Goal: Transaction & Acquisition: Purchase product/service

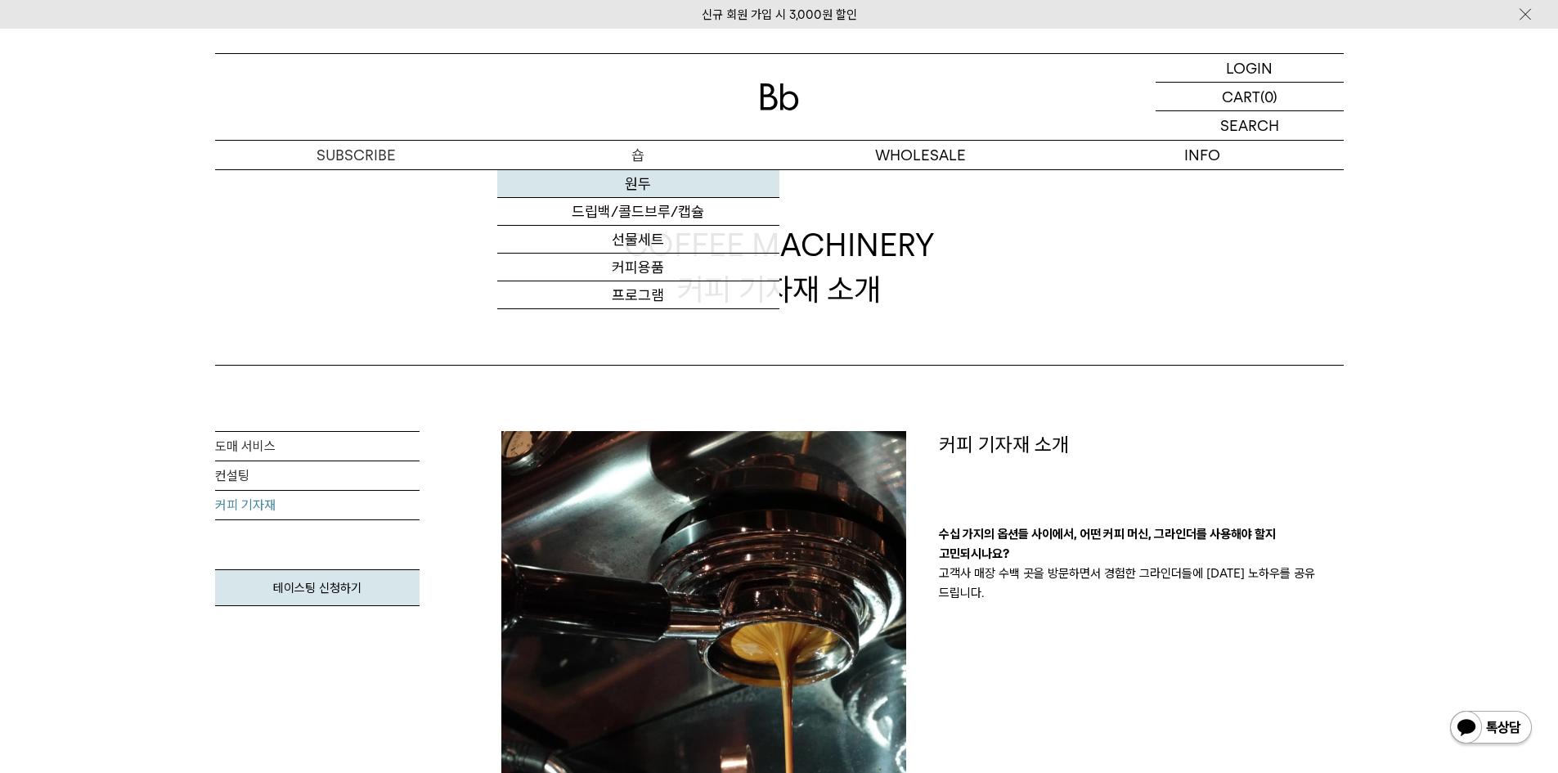
click at [653, 178] on link "원두" at bounding box center [638, 184] width 282 height 28
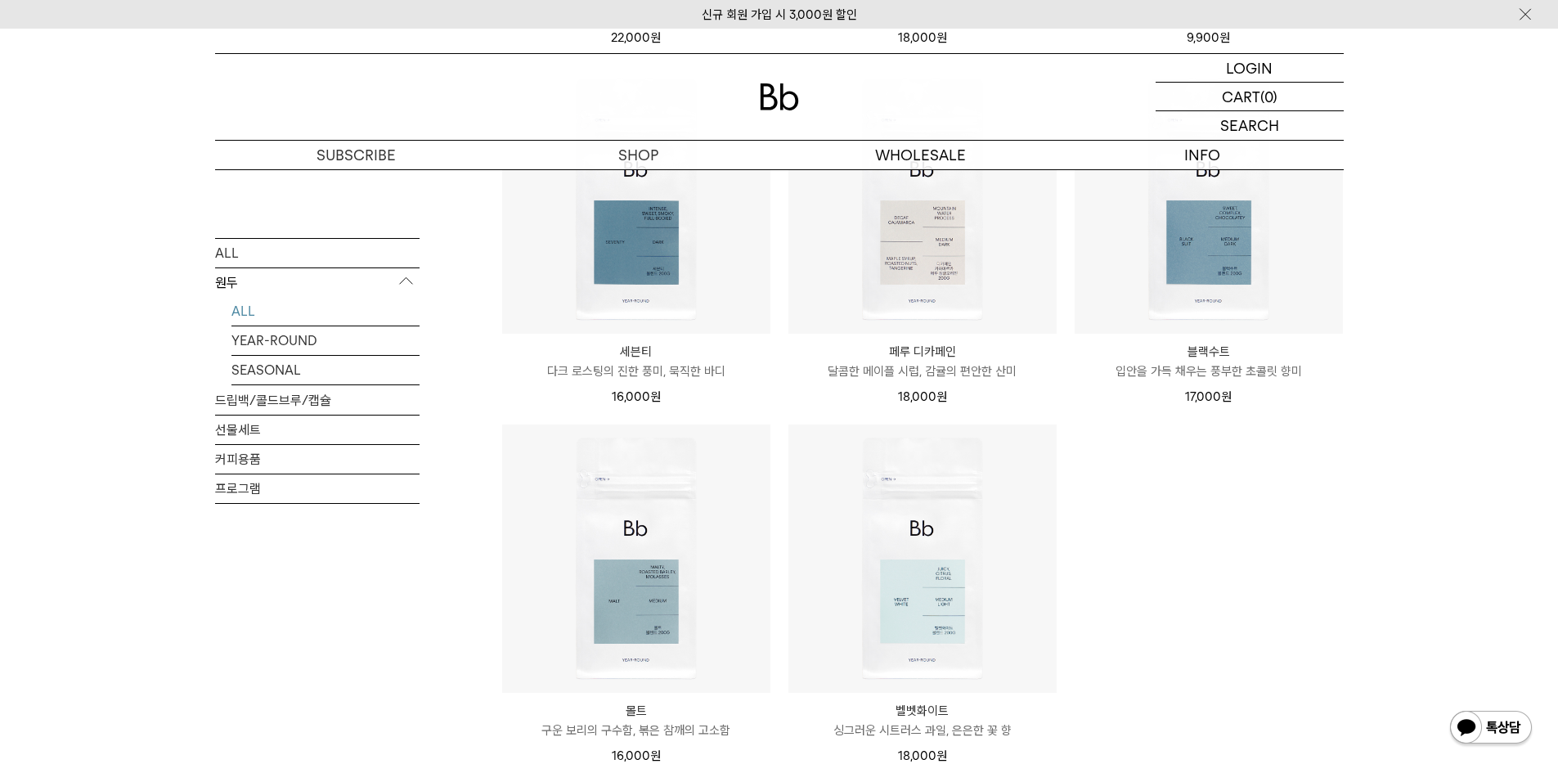
scroll to position [900, 0]
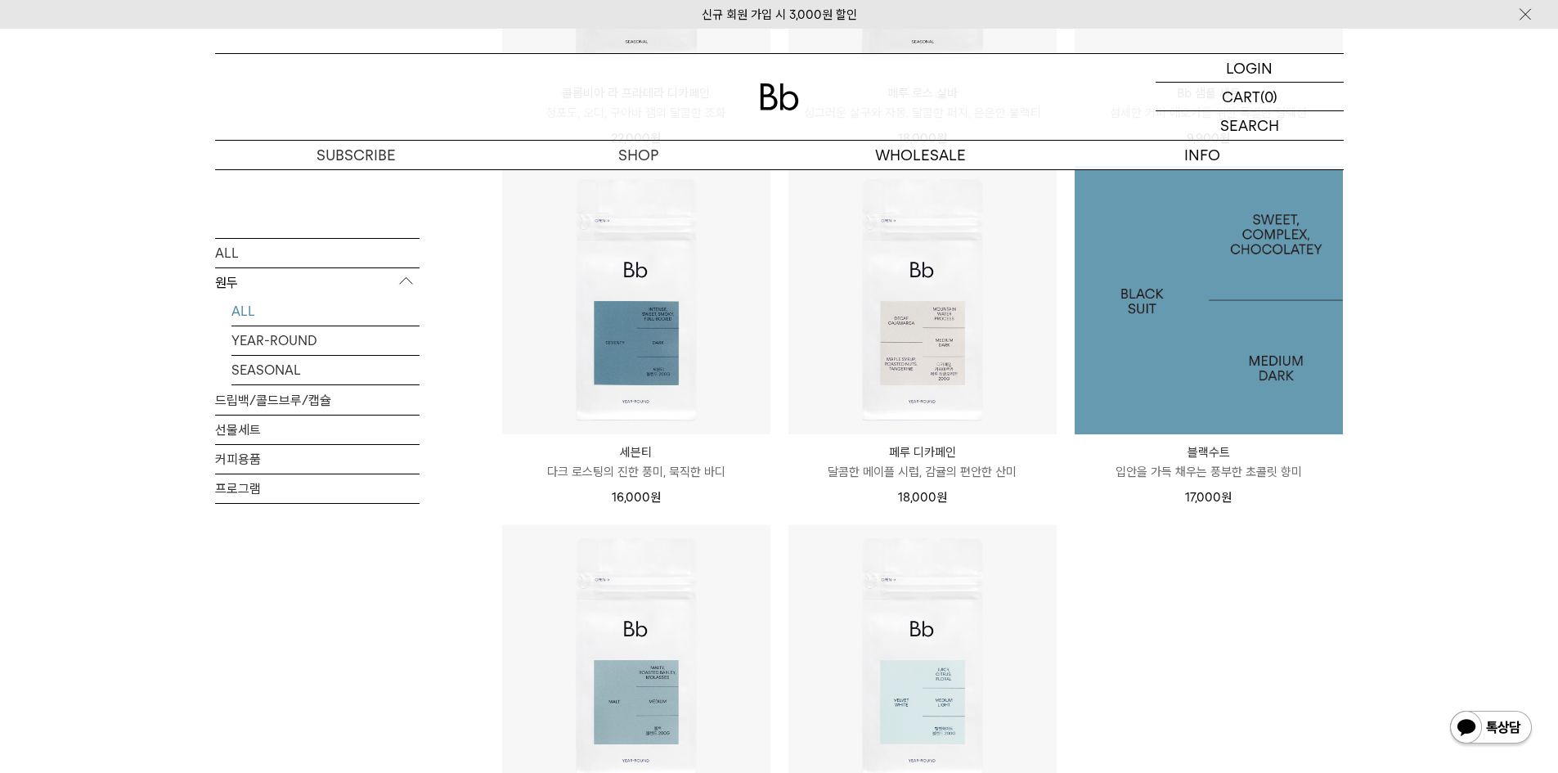
click at [1229, 363] on img at bounding box center [1209, 300] width 268 height 268
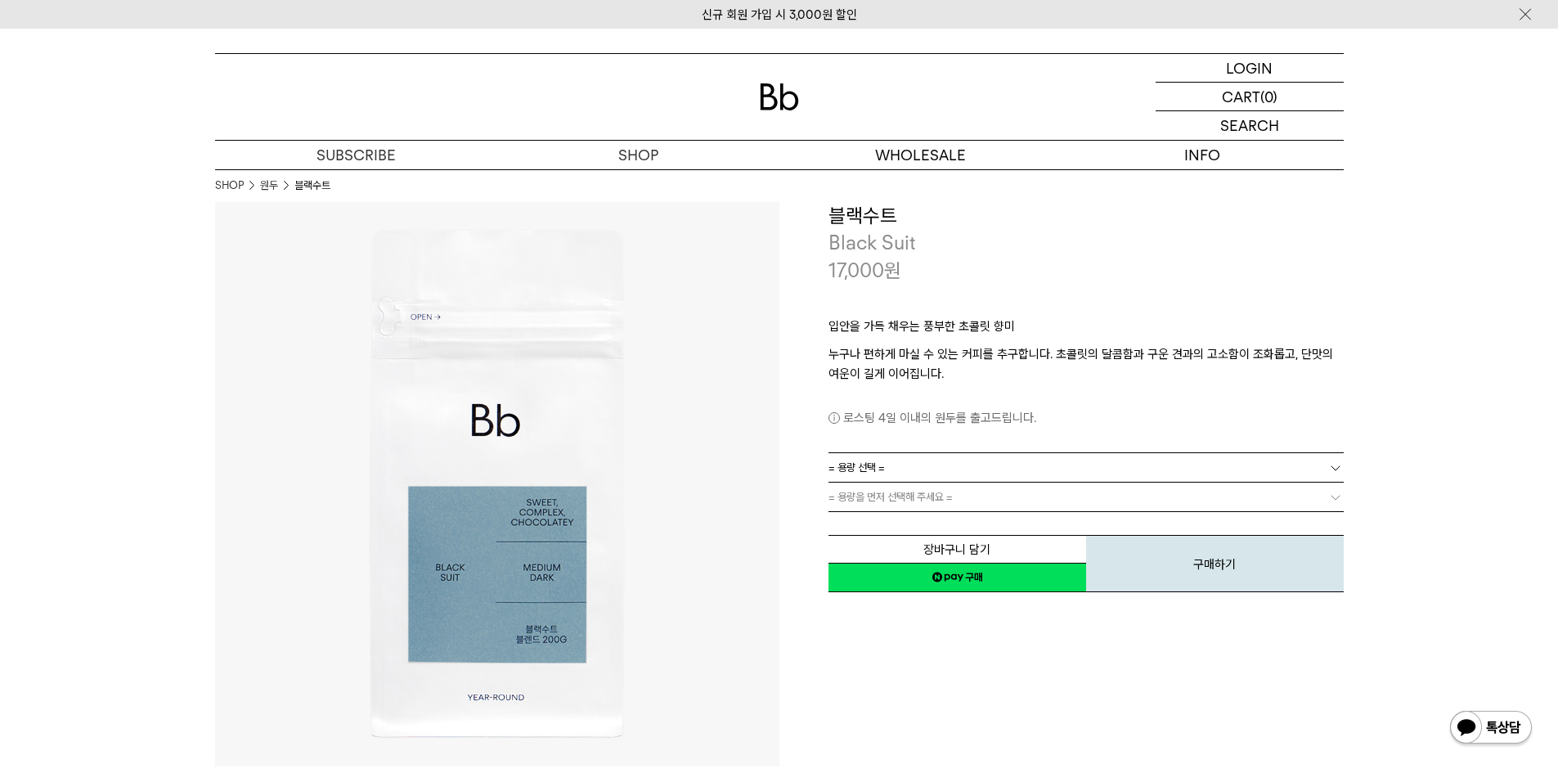
click at [972, 466] on link "= 용량 선택 =" at bounding box center [1085, 467] width 515 height 29
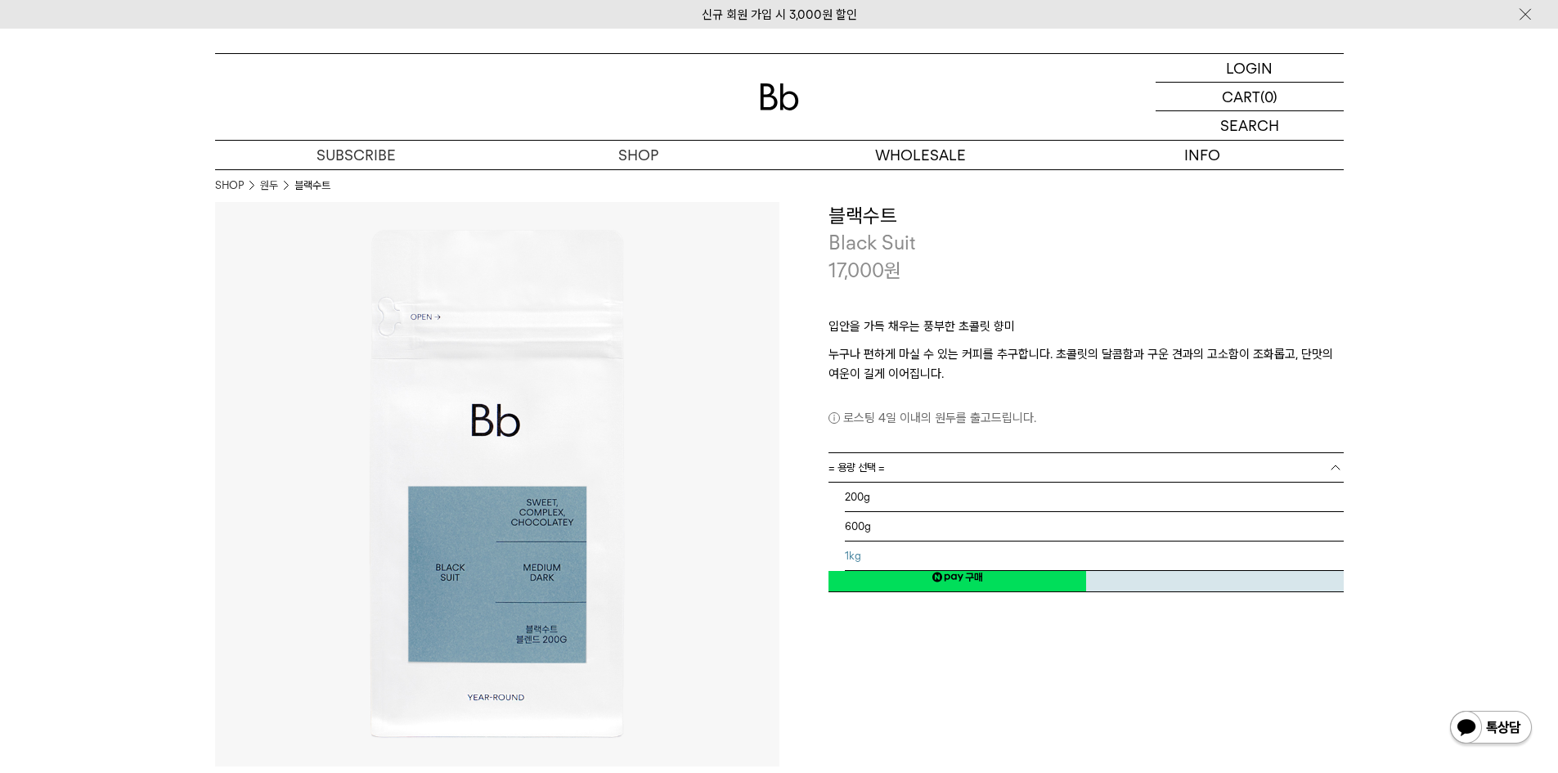
click at [869, 554] on li "1kg" at bounding box center [1094, 555] width 499 height 29
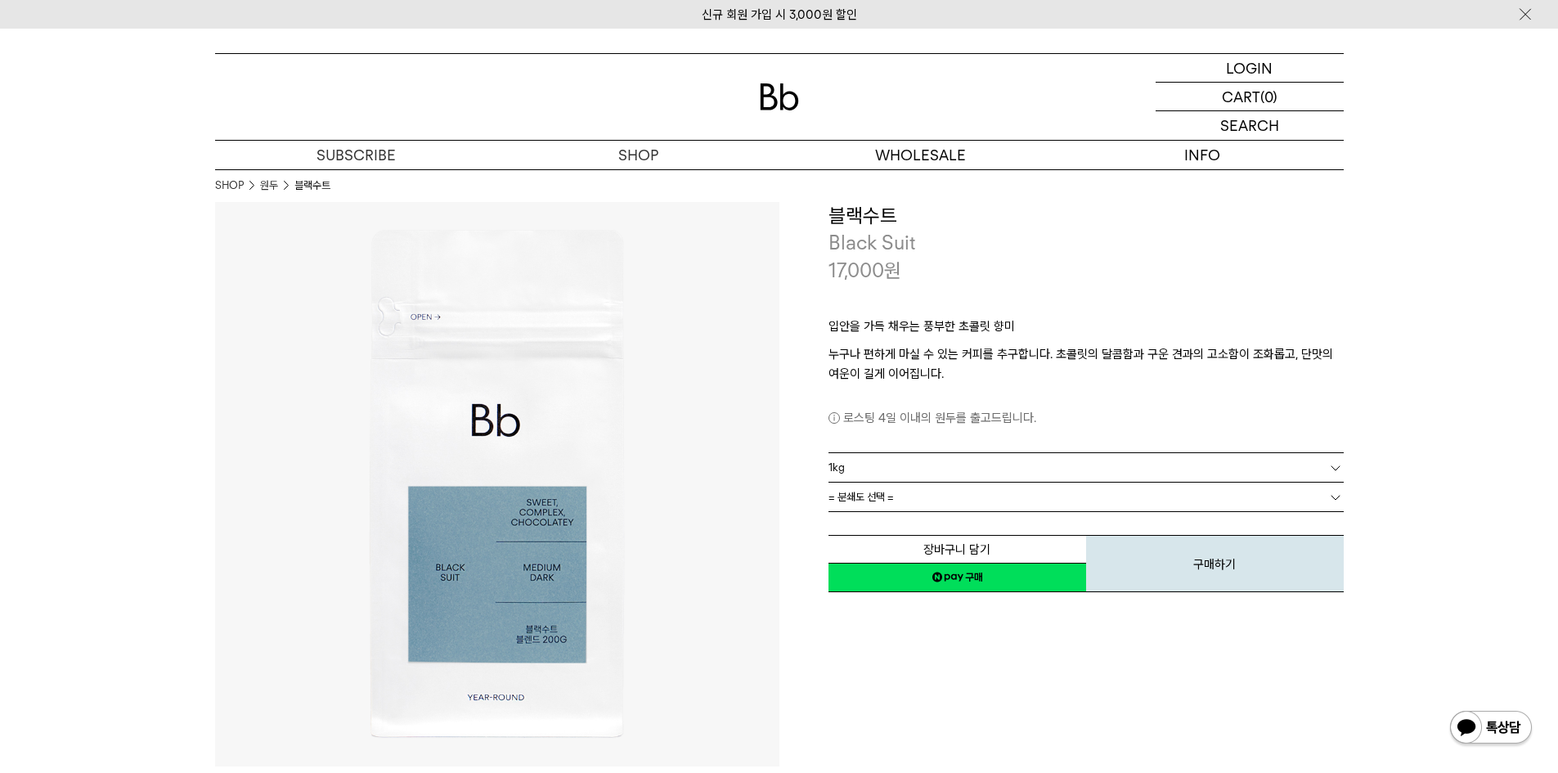
click at [1035, 575] on link "네이버페이 구매하기" at bounding box center [957, 577] width 258 height 29
click at [921, 496] on link "= 분쇄도 선택 =" at bounding box center [1085, 497] width 515 height 29
click at [875, 485] on span "= 분쇄도 선택 =" at bounding box center [860, 497] width 65 height 29
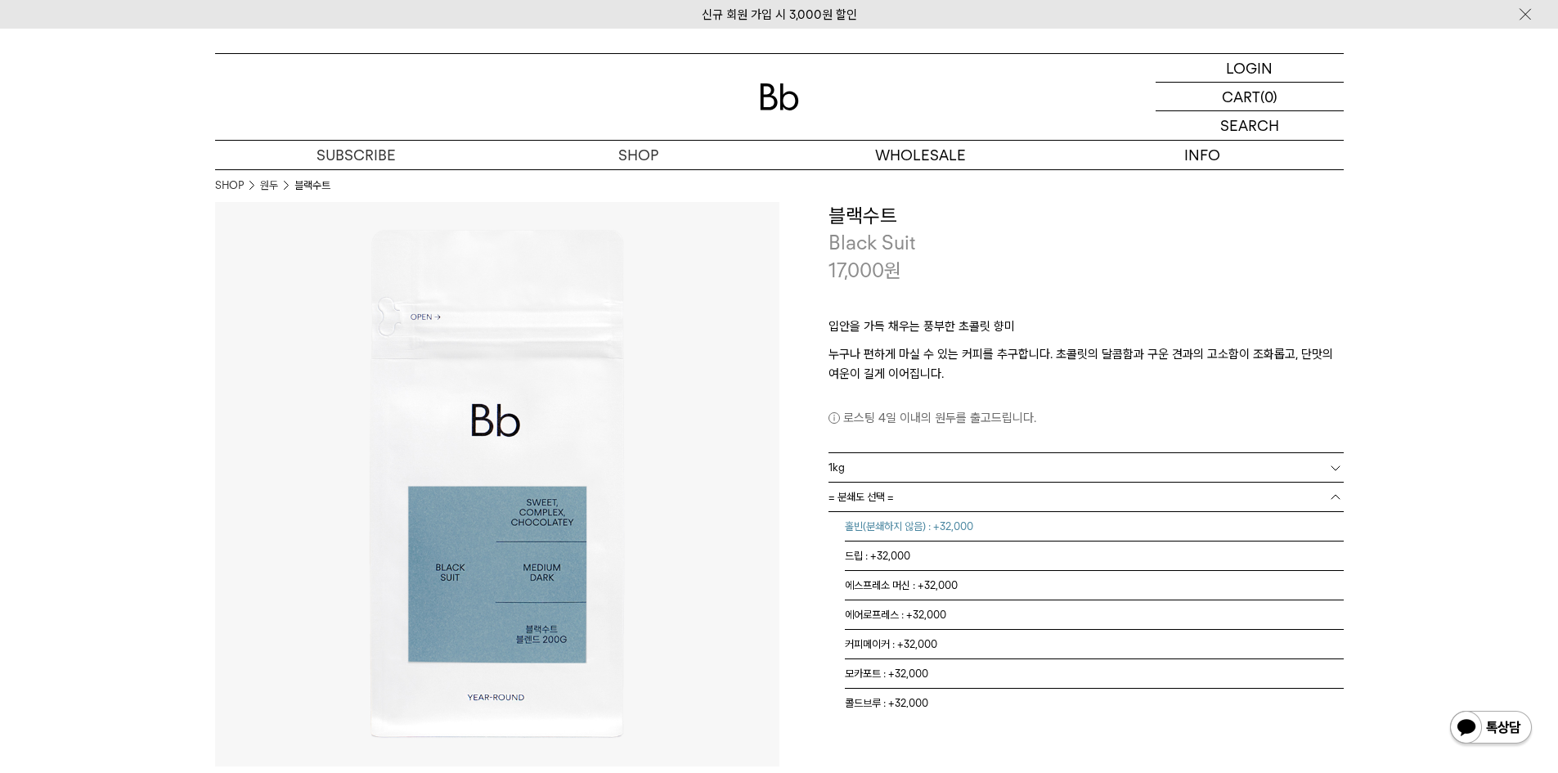
click at [892, 523] on li "홀빈(분쇄하지 않음) : +32,000" at bounding box center [1094, 526] width 499 height 29
